Goal: Information Seeking & Learning: Learn about a topic

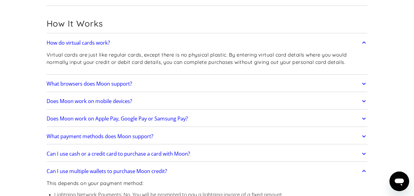
scroll to position [184, 0]
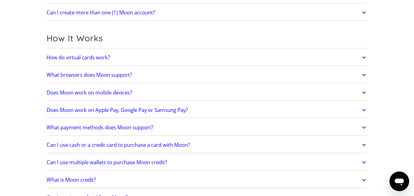
scroll to position [153, 0]
click at [130, 58] on link "How do virtual cards work?" at bounding box center [207, 57] width 321 height 13
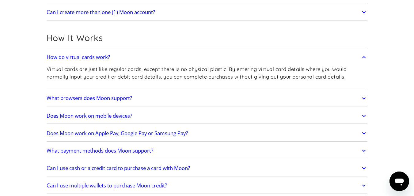
click at [112, 119] on h2 "Does Moon work on mobile devices?" at bounding box center [89, 116] width 85 height 6
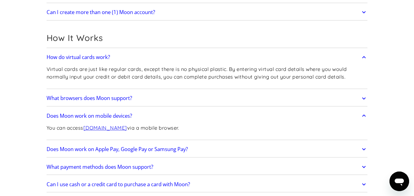
click at [149, 151] on h2 "Does Moon work on Apple Pay, Google Pay or Samsung Pay?" at bounding box center [117, 149] width 141 height 6
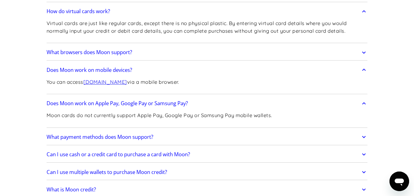
scroll to position [214, 0]
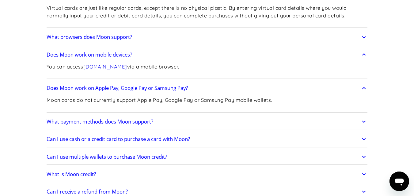
click at [153, 122] on h2 "What payment methods does Moon support?" at bounding box center [100, 122] width 107 height 6
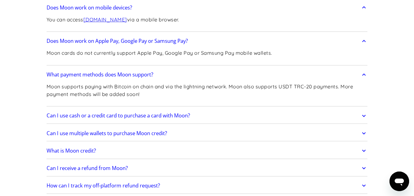
scroll to position [276, 0]
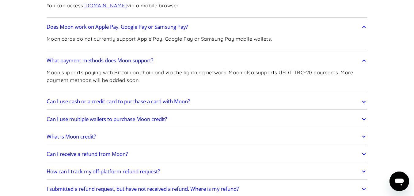
click at [153, 102] on h2 "Can I use cash or a credit card to purchase a card with Moon?" at bounding box center [118, 102] width 143 height 6
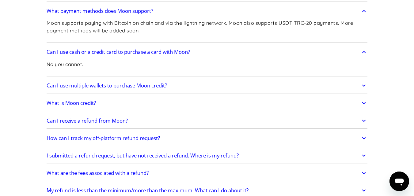
scroll to position [337, 0]
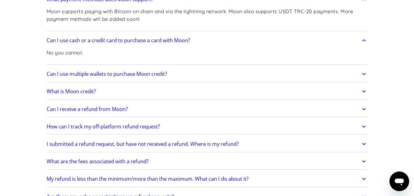
click at [160, 97] on link "What is Moon credit?" at bounding box center [207, 91] width 321 height 13
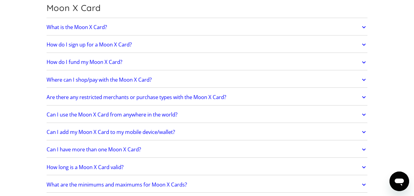
scroll to position [582, 0]
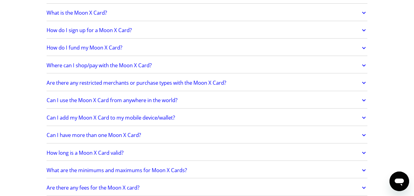
click at [103, 15] on h2 "What is the Moon X Card?" at bounding box center [77, 13] width 60 height 6
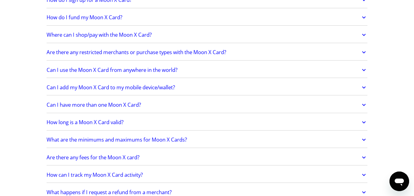
scroll to position [643, 0]
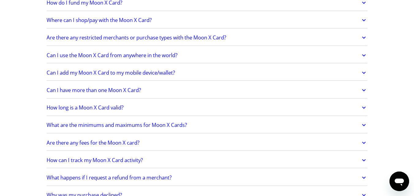
click at [66, 147] on link "Are there any fees for the Moon X card?" at bounding box center [207, 143] width 321 height 13
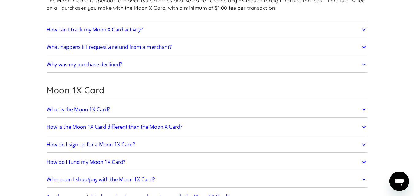
scroll to position [827, 0]
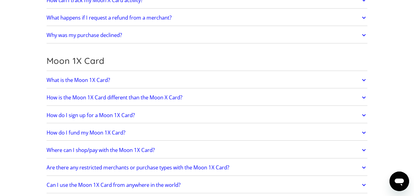
click at [101, 97] on h2 "How is the Moon 1X Card different than the Moon X Card?" at bounding box center [115, 98] width 136 height 6
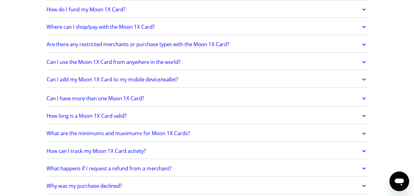
scroll to position [1011, 0]
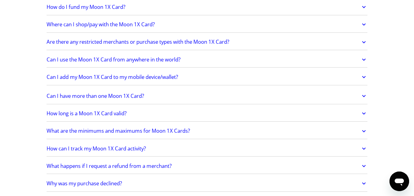
click at [101, 97] on h2 "Can I have more than one Moon 1X Card?" at bounding box center [95, 96] width 97 height 6
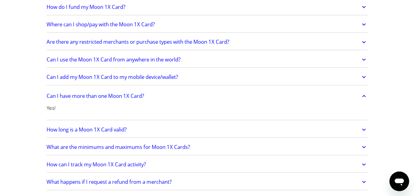
click at [101, 97] on h2 "Can I have more than one Moon 1X Card?" at bounding box center [95, 96] width 97 height 6
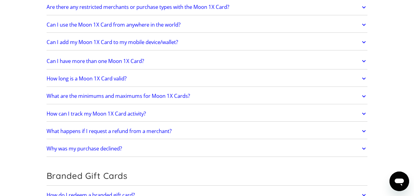
scroll to position [950, 0]
